Goal: Task Accomplishment & Management: Use online tool/utility

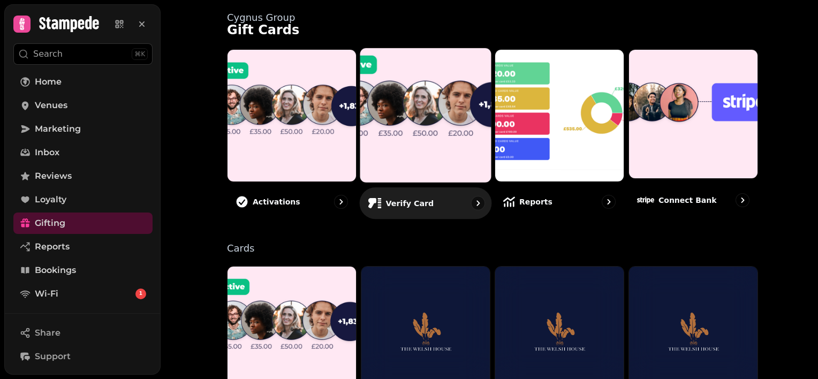
click at [415, 202] on p "Verify card" at bounding box center [410, 203] width 48 height 11
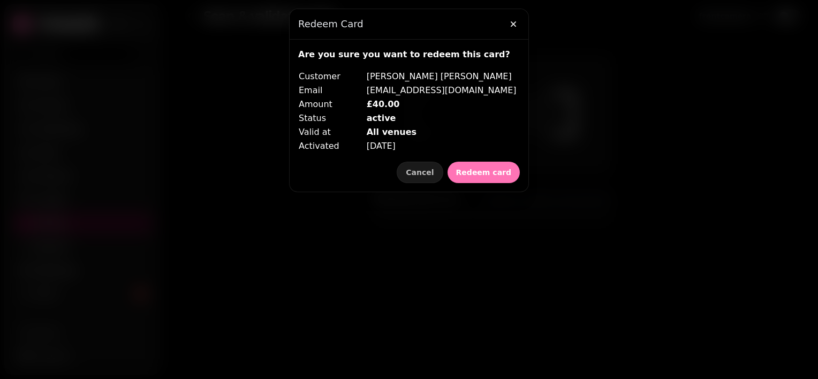
click at [485, 172] on span "Redeem card" at bounding box center [483, 172] width 55 height 7
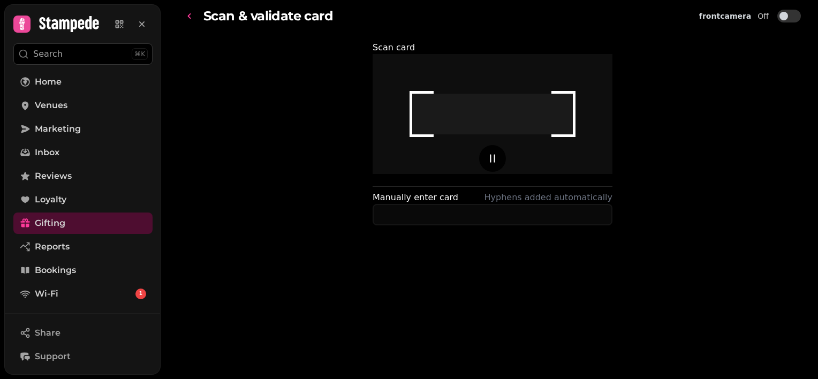
click at [189, 17] on icon "go-back" at bounding box center [189, 15] width 3 height 5
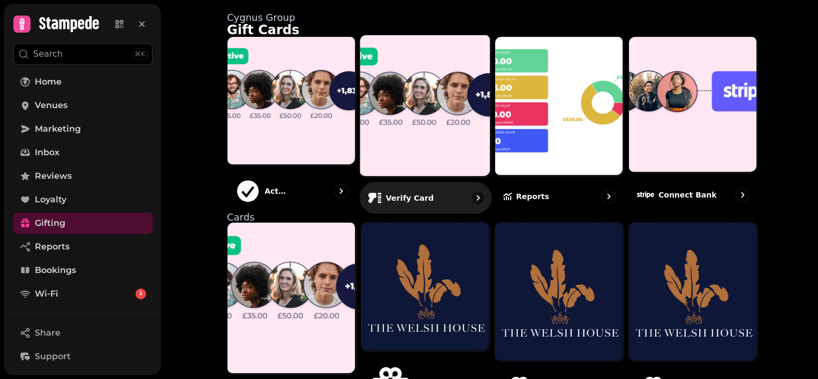
click at [398, 194] on div "Verify card" at bounding box center [426, 198] width 132 height 32
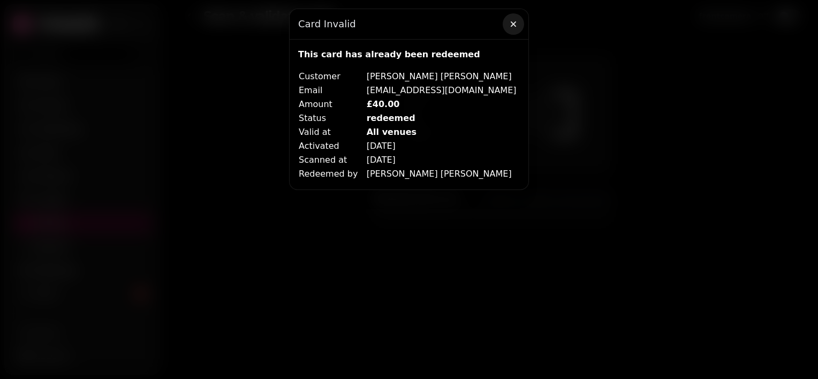
click at [514, 23] on icon "button" at bounding box center [513, 23] width 5 height 5
